Goal: Register for event/course

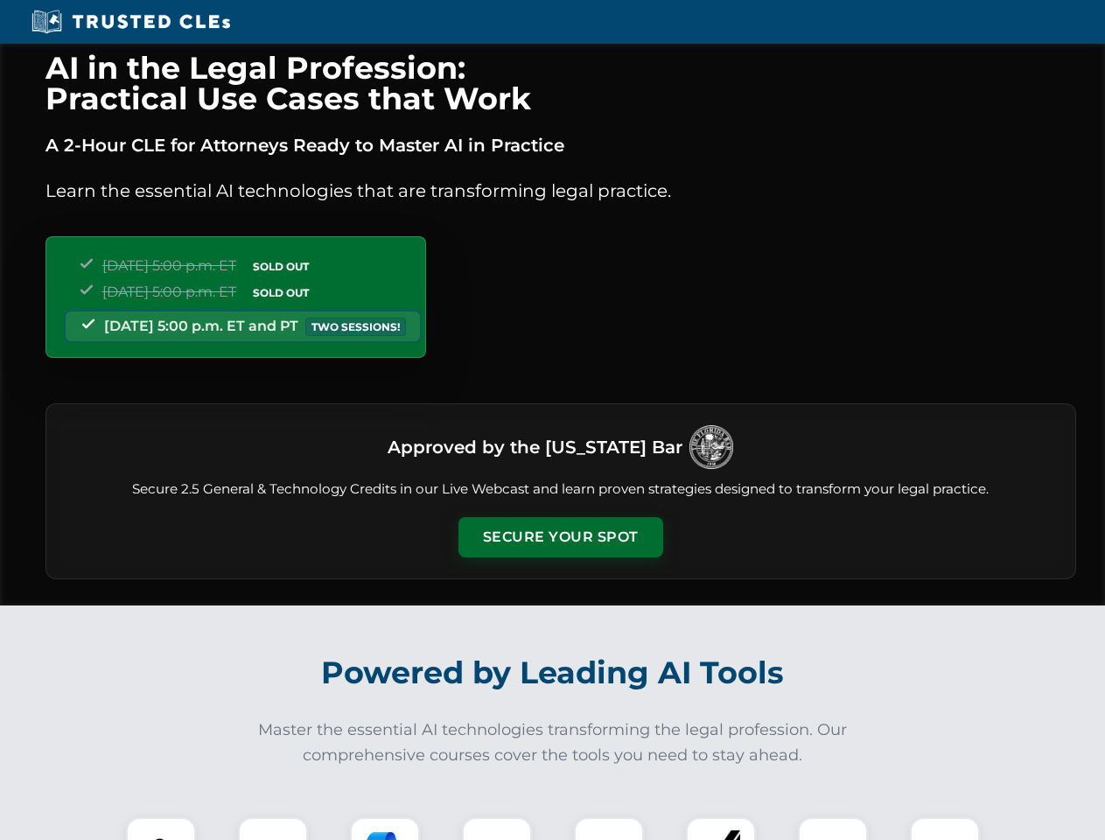
click at [560, 537] on button "Secure Your Spot" at bounding box center [560, 537] width 205 height 40
click at [161, 828] on img at bounding box center [161, 852] width 51 height 51
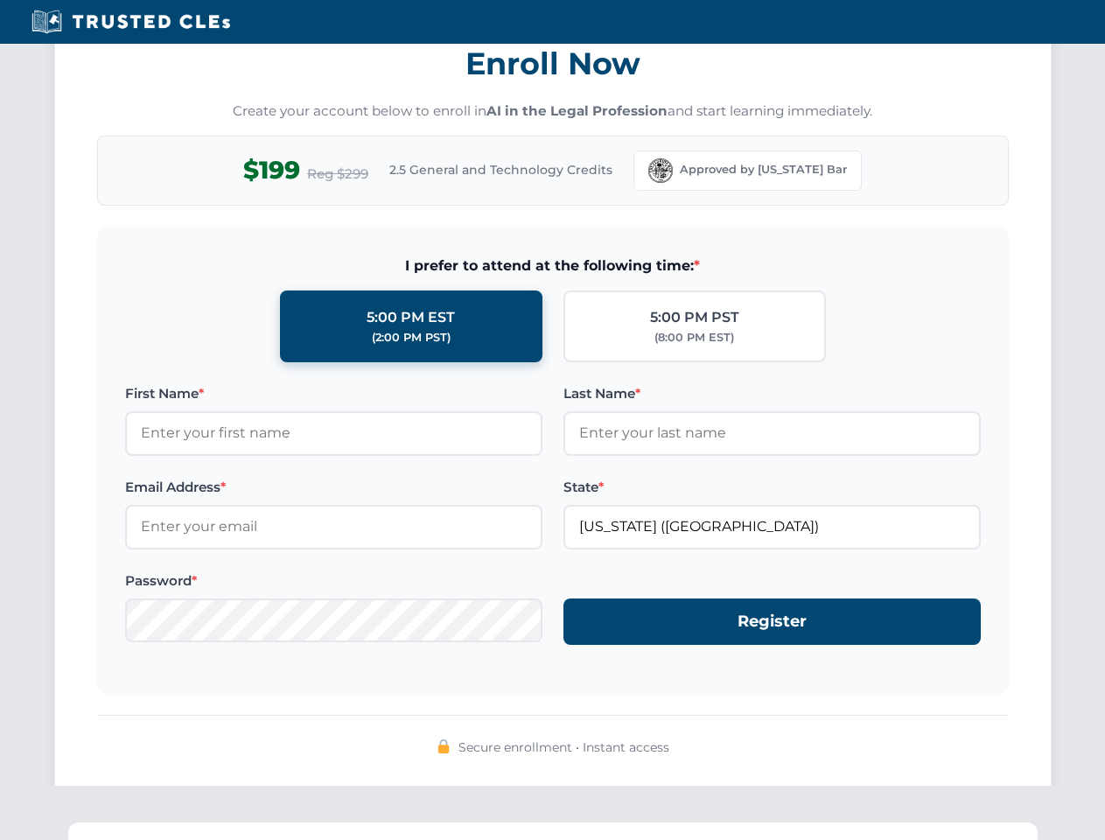
scroll to position [1717, 0]
